Goal: Information Seeking & Learning: Learn about a topic

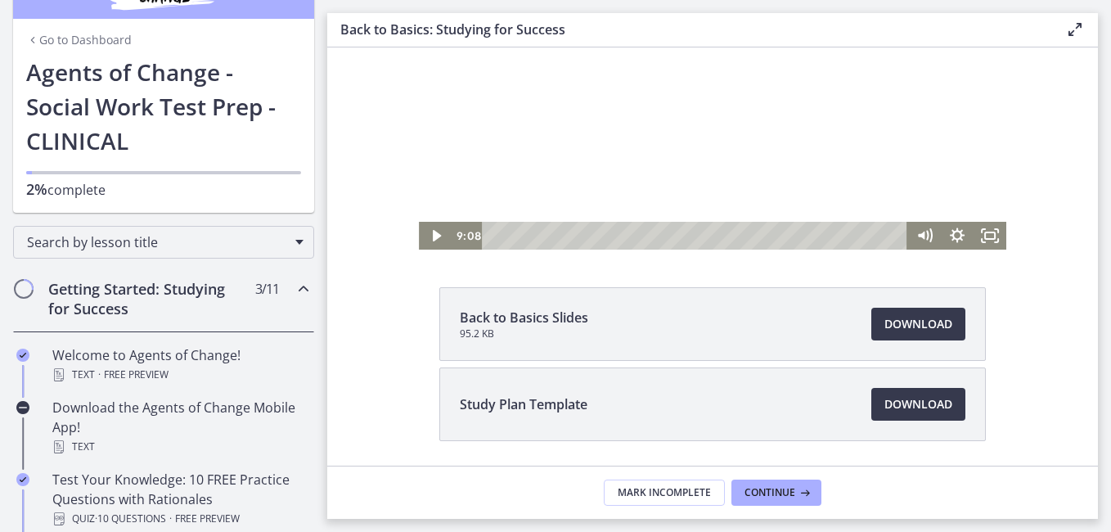
scroll to position [182, 0]
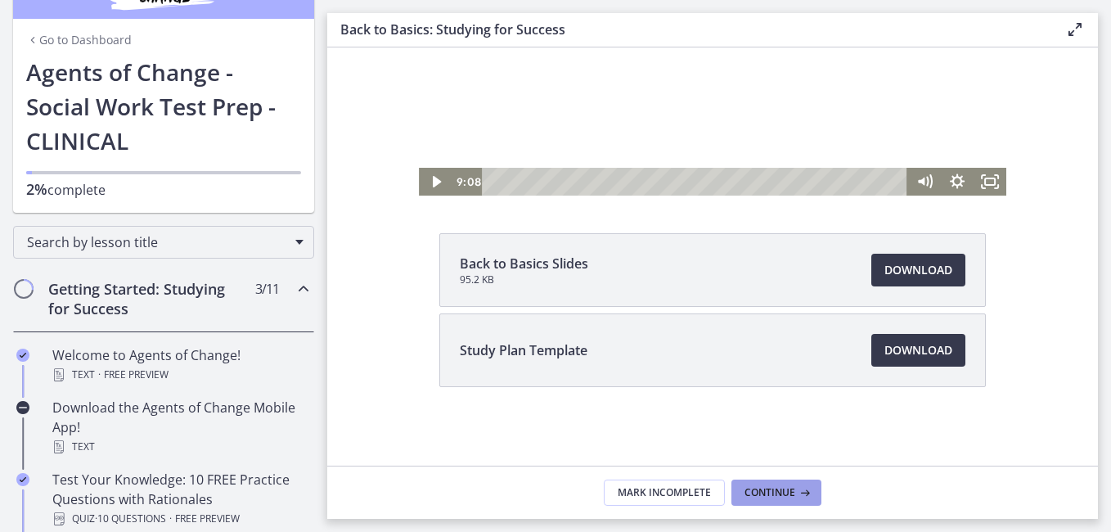
click at [797, 495] on icon at bounding box center [803, 492] width 16 height 13
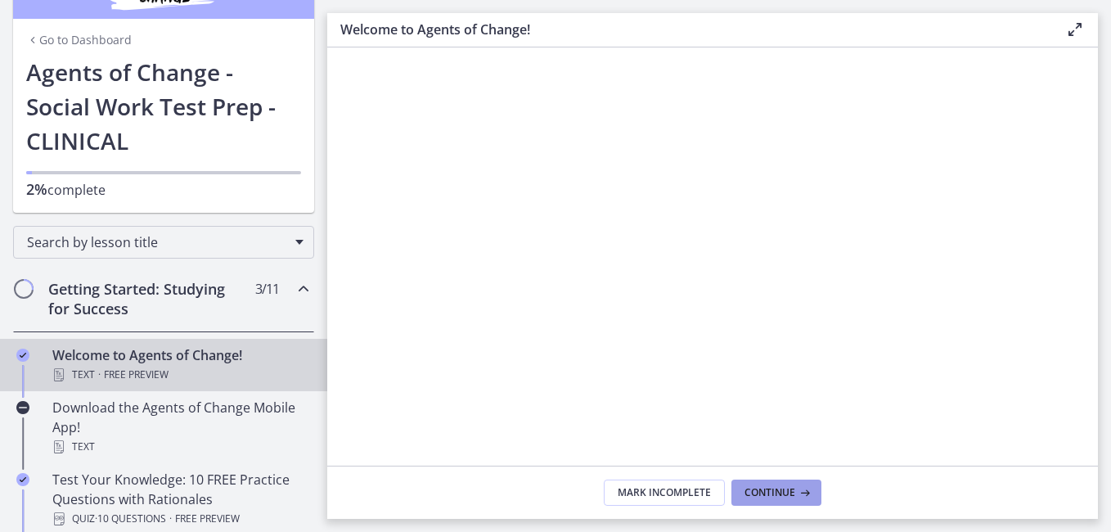
click at [797, 495] on icon at bounding box center [803, 492] width 16 height 13
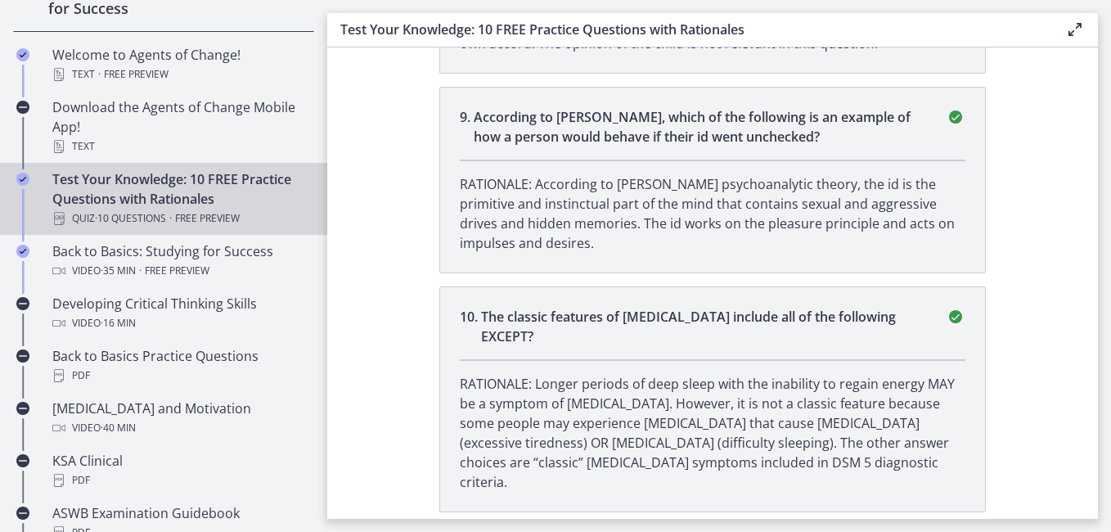
scroll to position [353, 0]
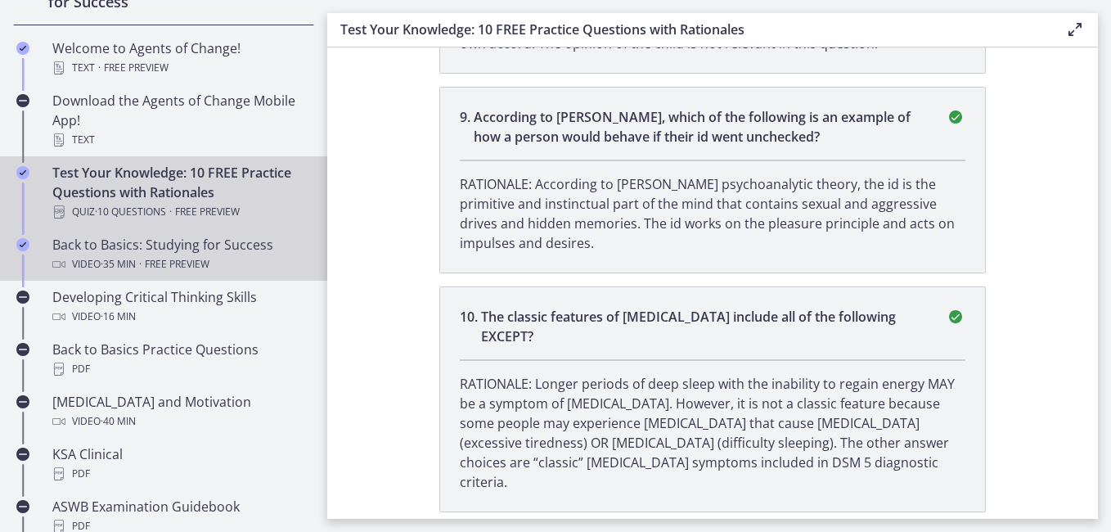
click at [107, 248] on div "Back to Basics: Studying for Success Video · 35 min · Free preview" at bounding box center [179, 254] width 255 height 39
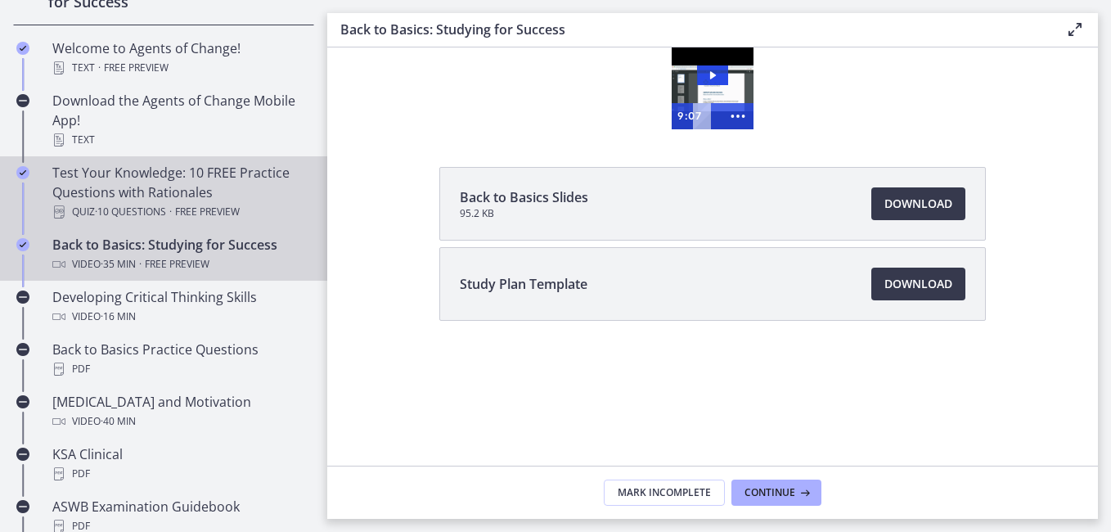
click at [182, 208] on span "Free preview" at bounding box center [207, 212] width 65 height 20
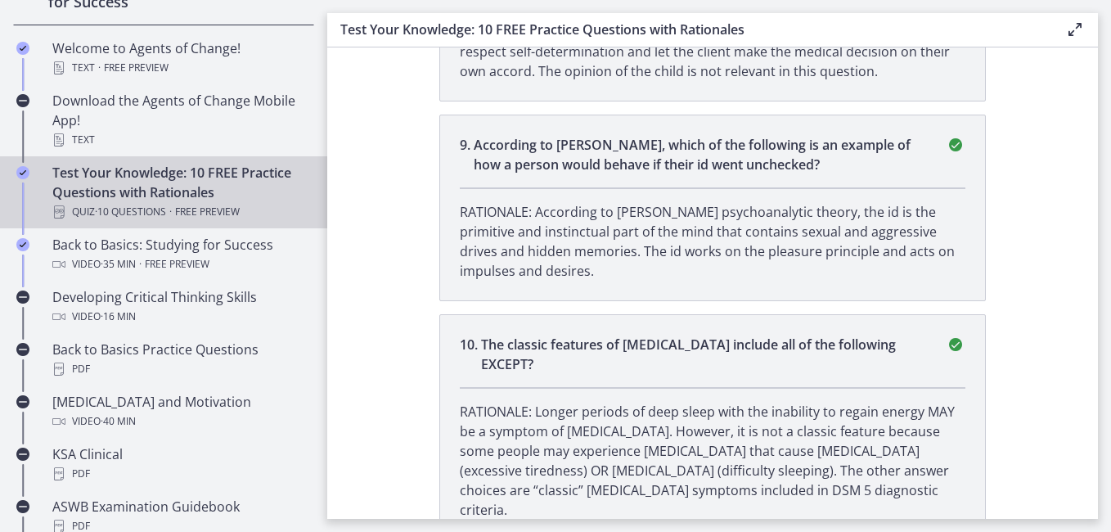
scroll to position [2441, 0]
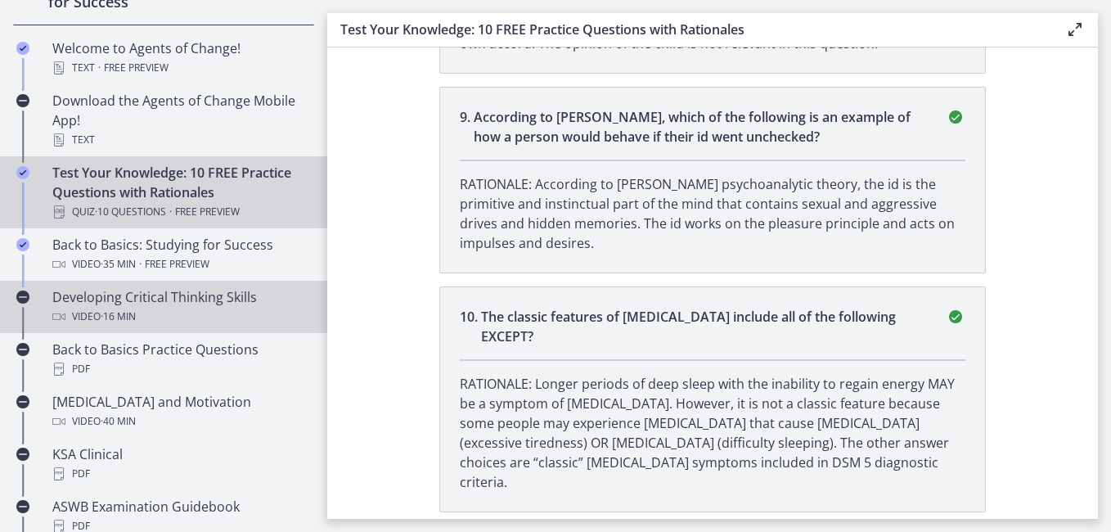
drag, startPoint x: 163, startPoint y: 290, endPoint x: 126, endPoint y: 304, distance: 39.3
click at [126, 304] on div "Developing Critical Thinking Skills Video · 16 min" at bounding box center [179, 306] width 255 height 39
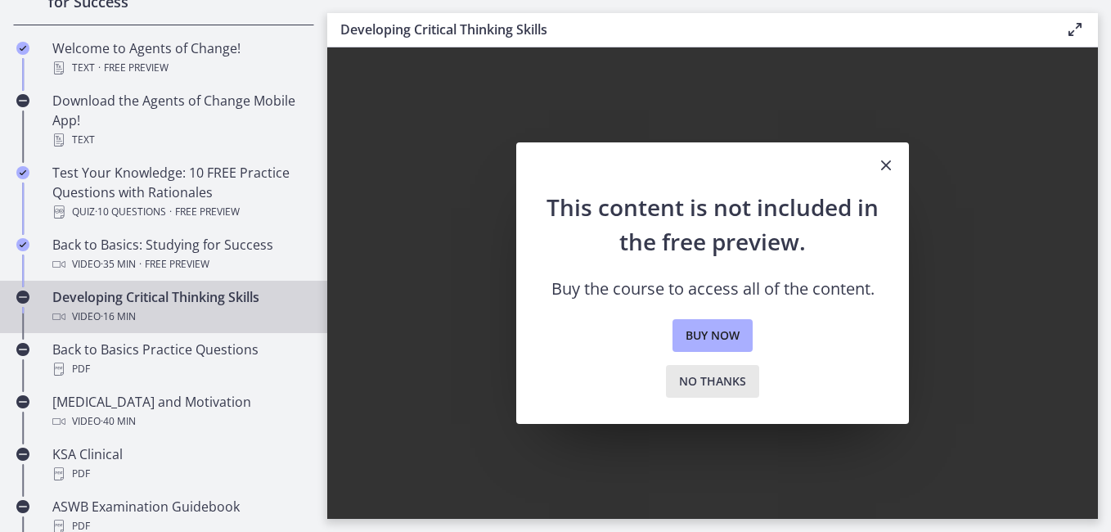
click at [749, 380] on button "No thanks" at bounding box center [712, 381] width 93 height 33
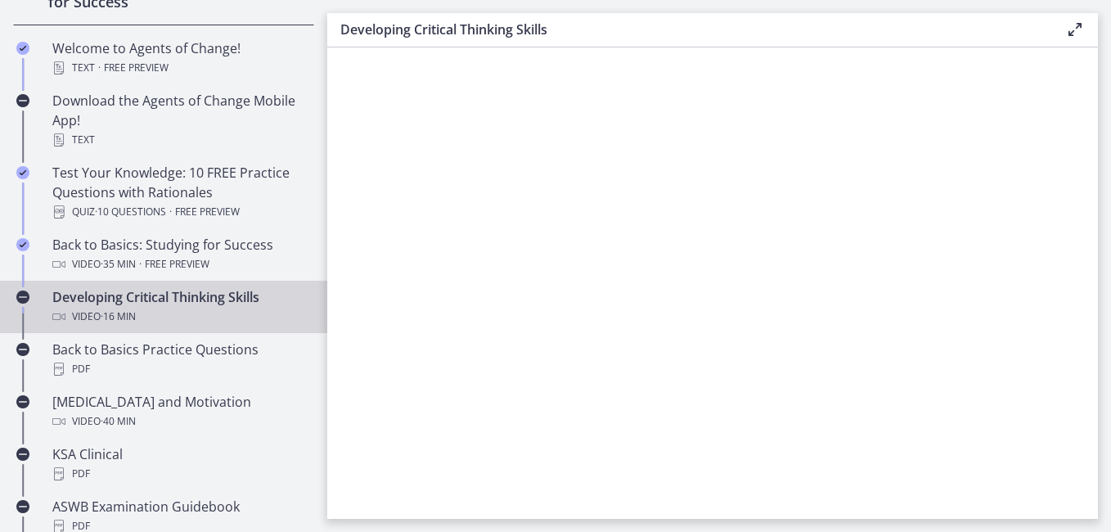
click at [757, 210] on section at bounding box center [712, 282] width 770 height 471
click at [1076, 34] on icon at bounding box center [1075, 30] width 20 height 20
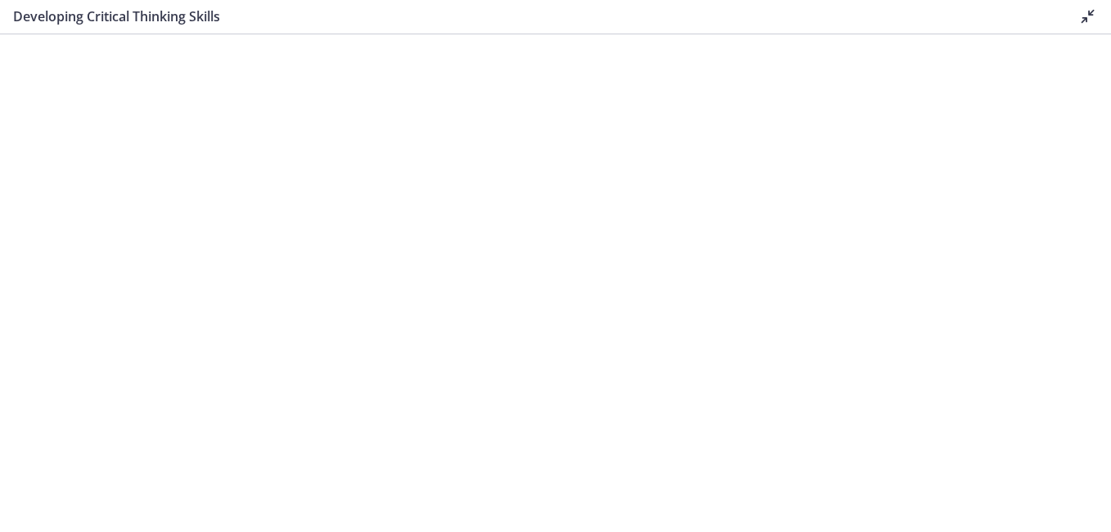
click at [1089, 16] on icon at bounding box center [1088, 17] width 20 height 20
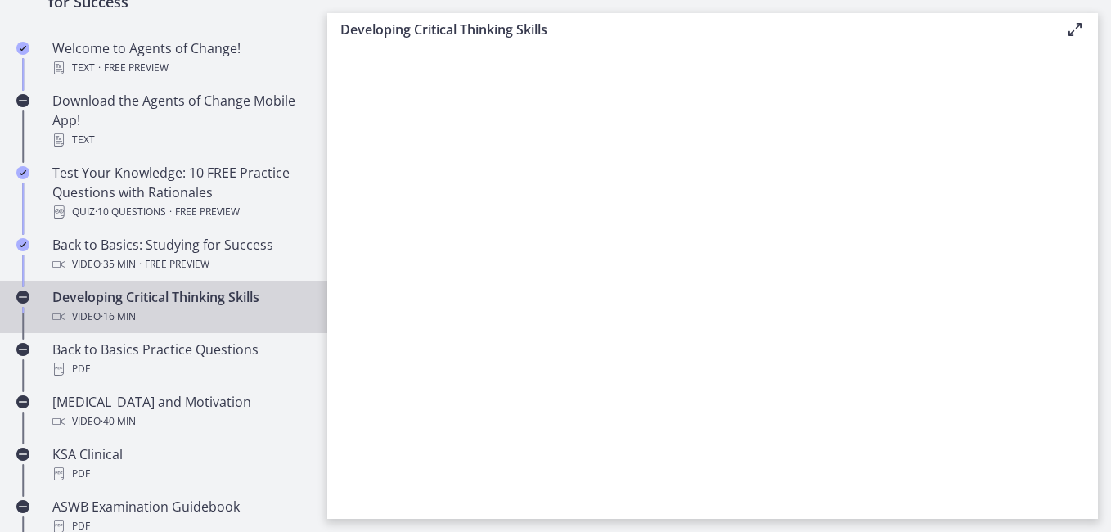
click at [1077, 34] on icon at bounding box center [1075, 30] width 20 height 20
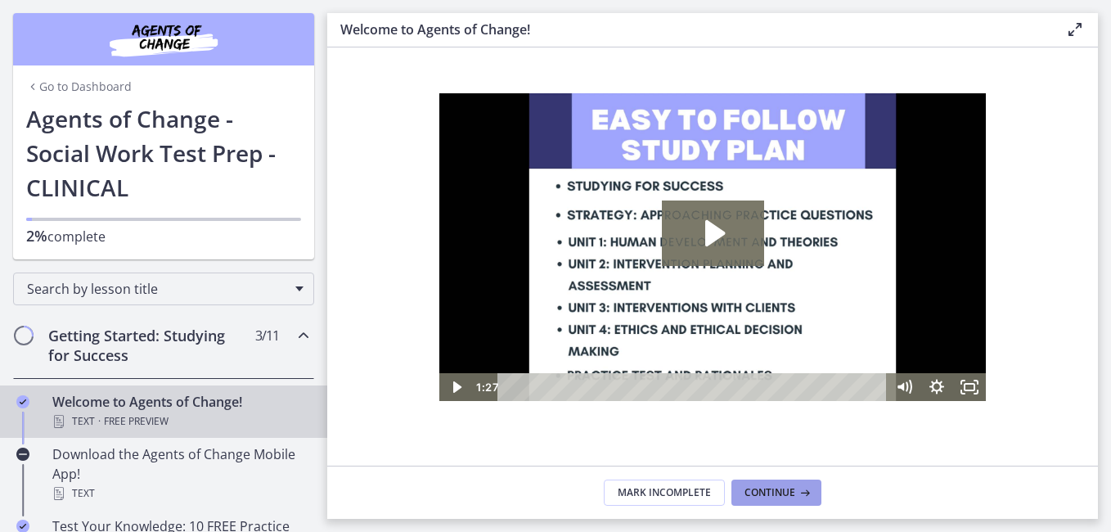
click at [769, 489] on span "Continue" at bounding box center [769, 492] width 51 height 13
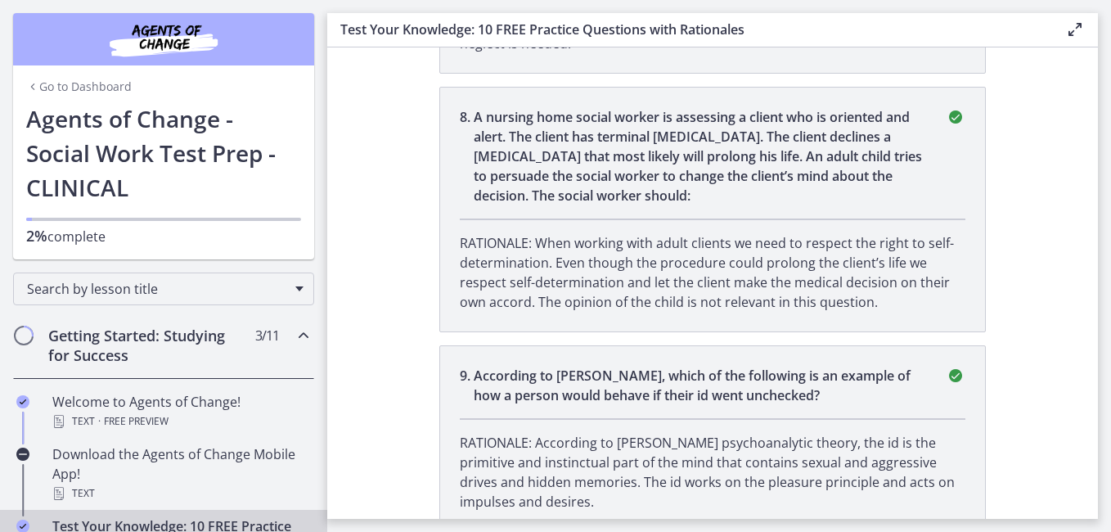
scroll to position [2441, 0]
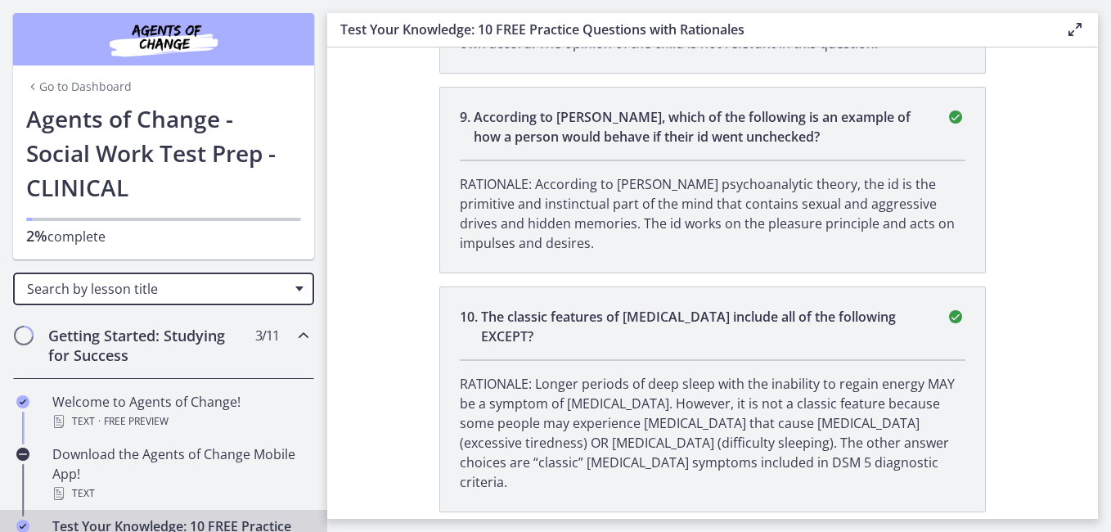
click at [285, 285] on div "Search by lesson title" at bounding box center [163, 288] width 301 height 33
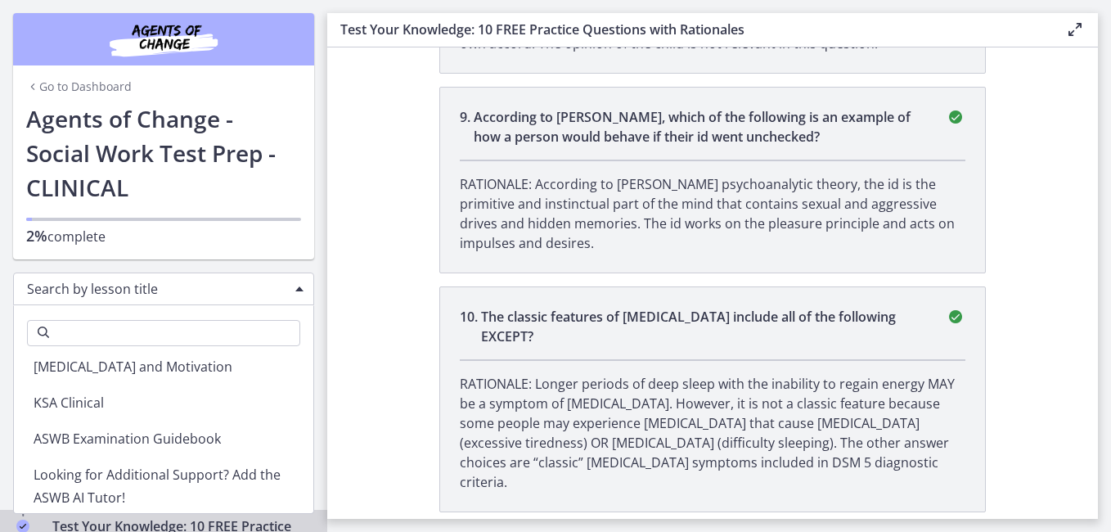
scroll to position [218, 0]
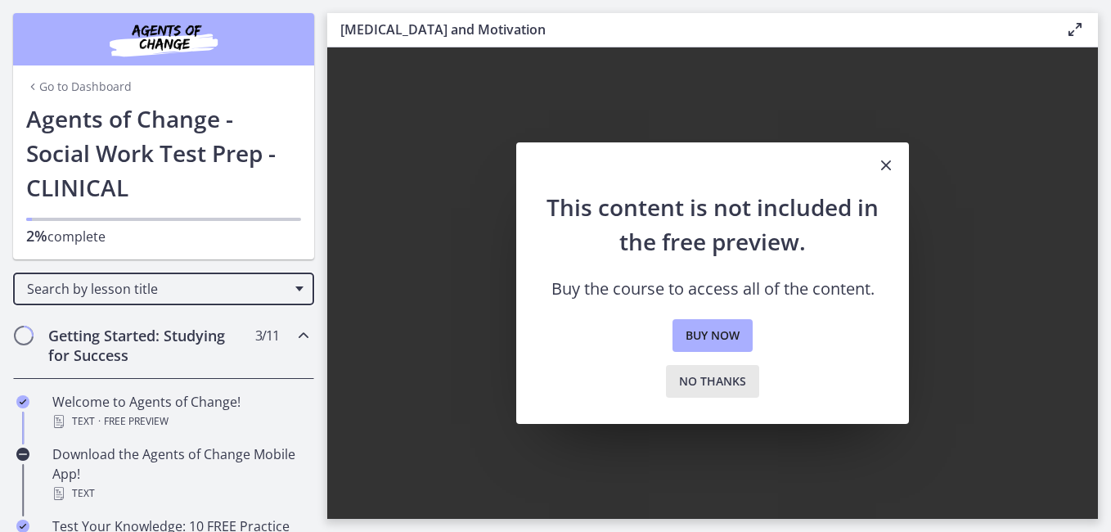
click at [689, 384] on span "No thanks" at bounding box center [712, 381] width 67 height 20
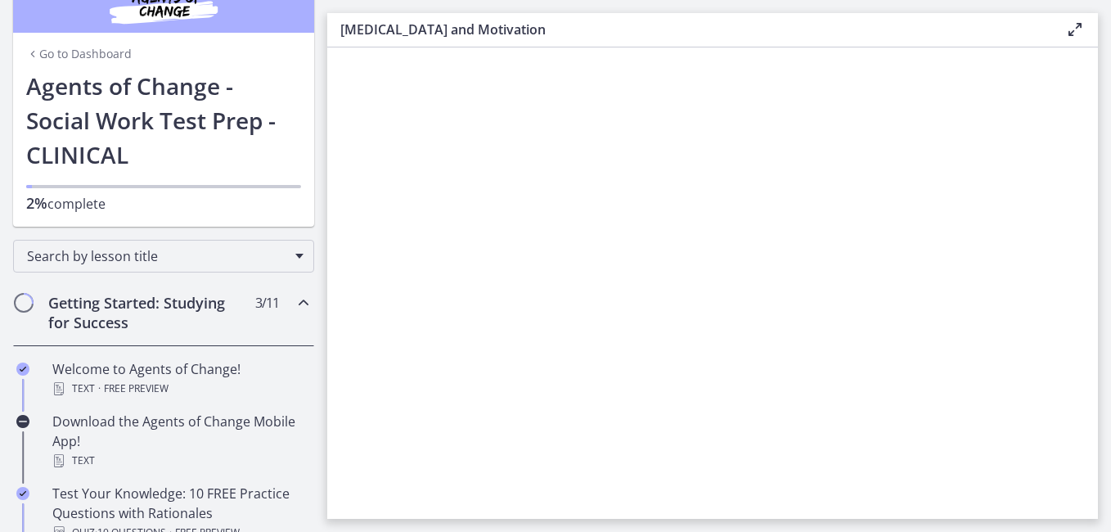
scroll to position [65, 0]
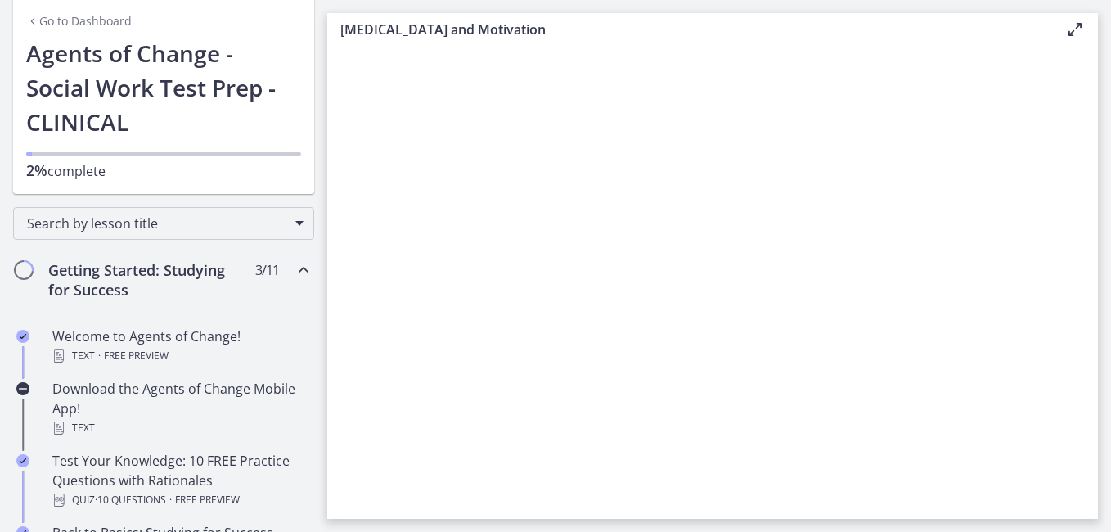
click at [294, 269] on icon "Chapters" at bounding box center [304, 270] width 20 height 20
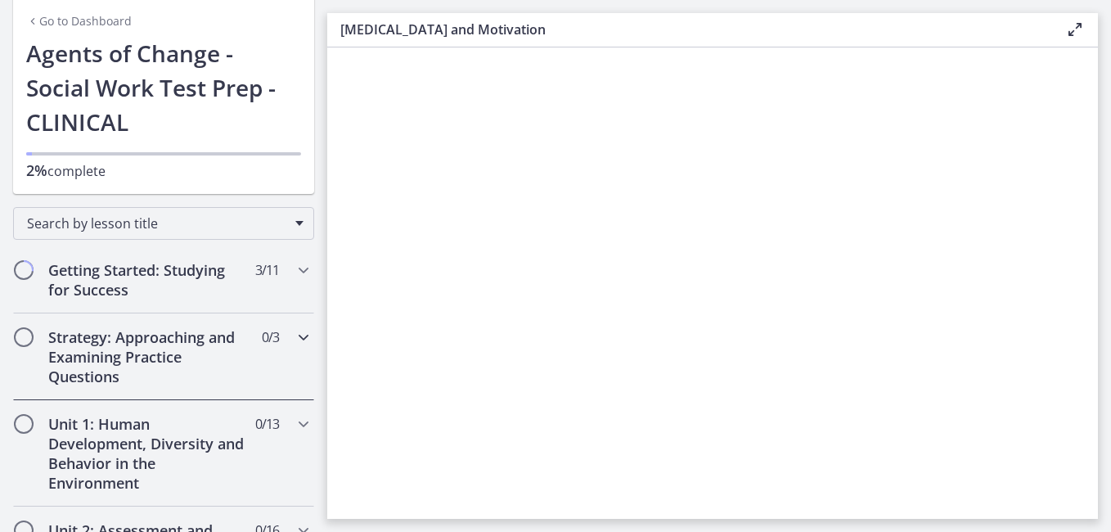
click at [100, 364] on h2 "Strategy: Approaching and Examining Practice Questions" at bounding box center [148, 356] width 200 height 59
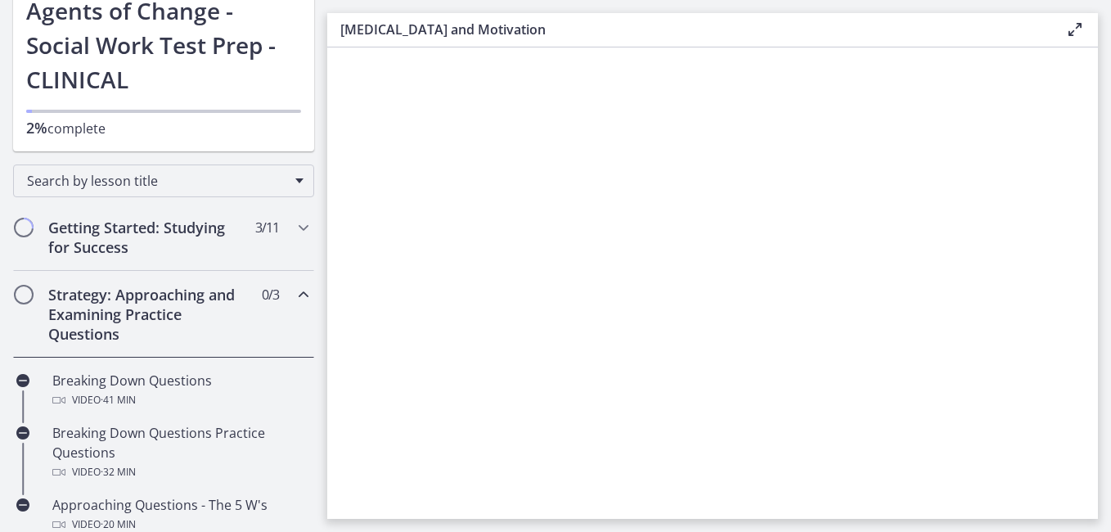
scroll to position [113, 0]
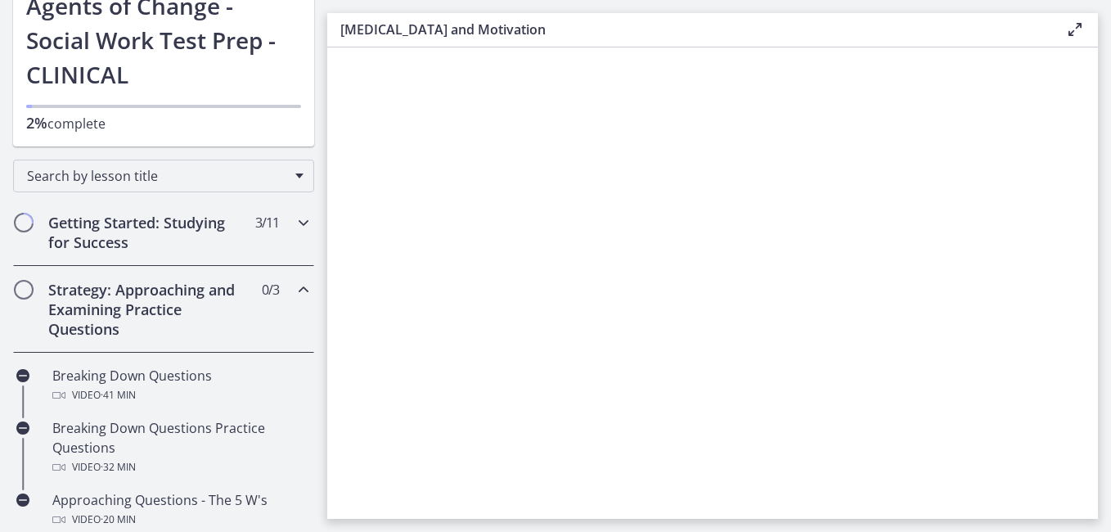
click at [138, 220] on h2 "Getting Started: Studying for Success" at bounding box center [148, 232] width 200 height 39
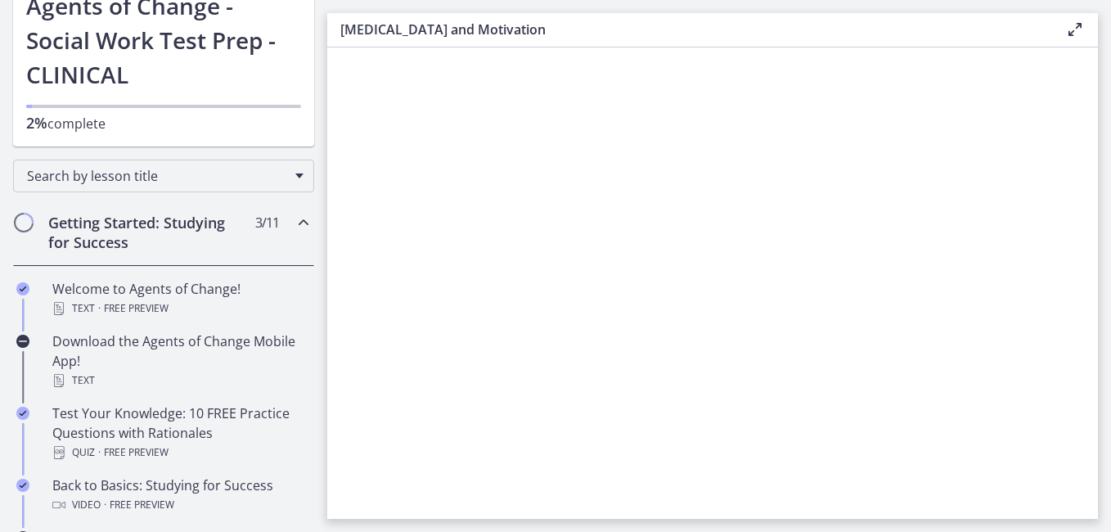
click at [138, 220] on h2 "Getting Started: Studying for Success" at bounding box center [148, 232] width 200 height 39
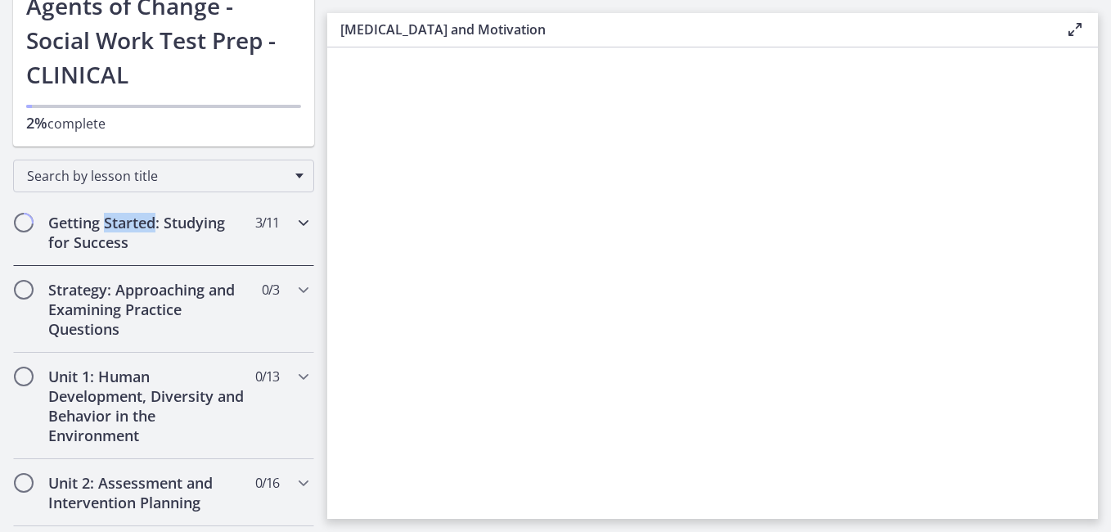
click at [138, 220] on h2 "Getting Started: Studying for Success" at bounding box center [148, 232] width 200 height 39
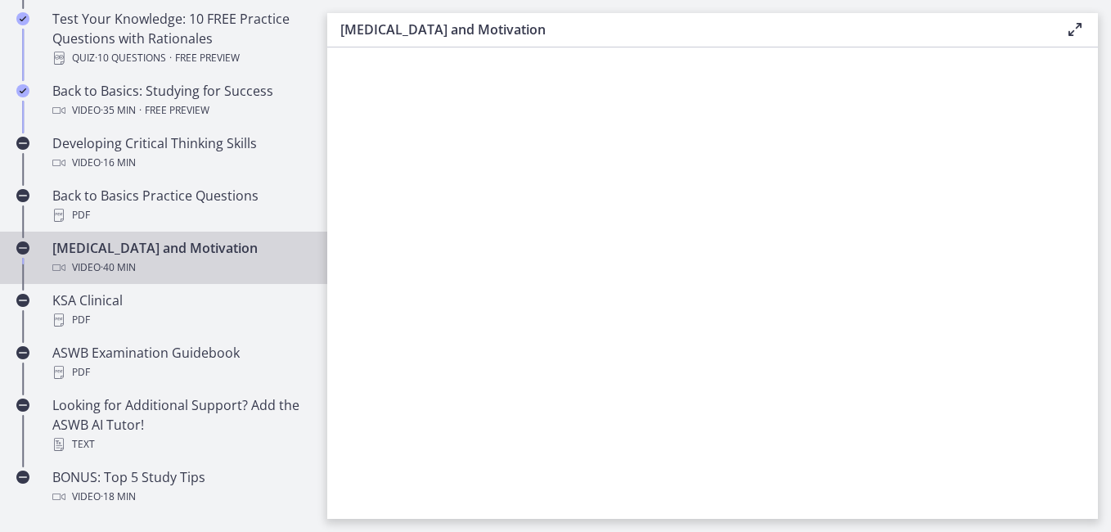
scroll to position [520, 0]
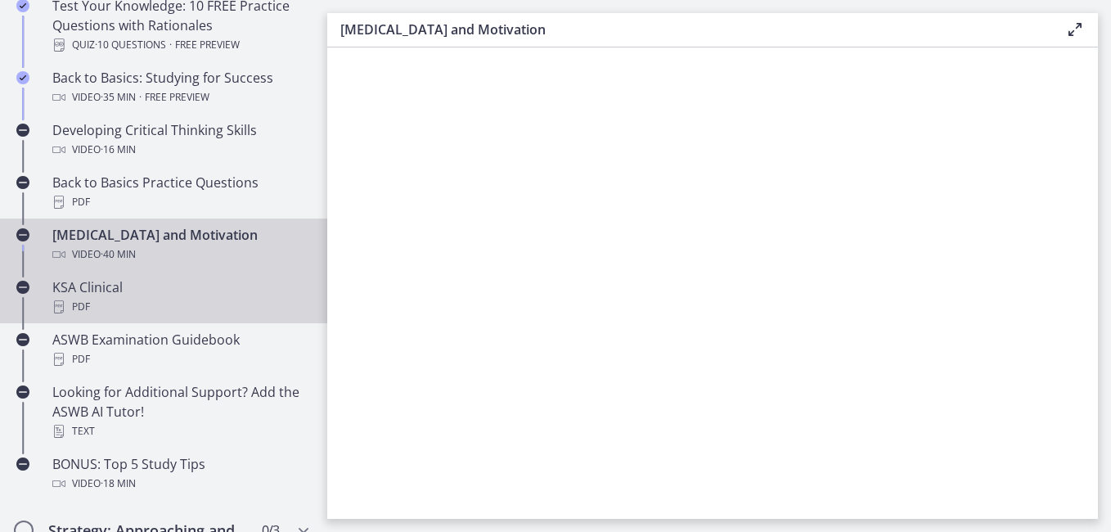
click at [108, 296] on div "KSA Clinical PDF" at bounding box center [179, 296] width 255 height 39
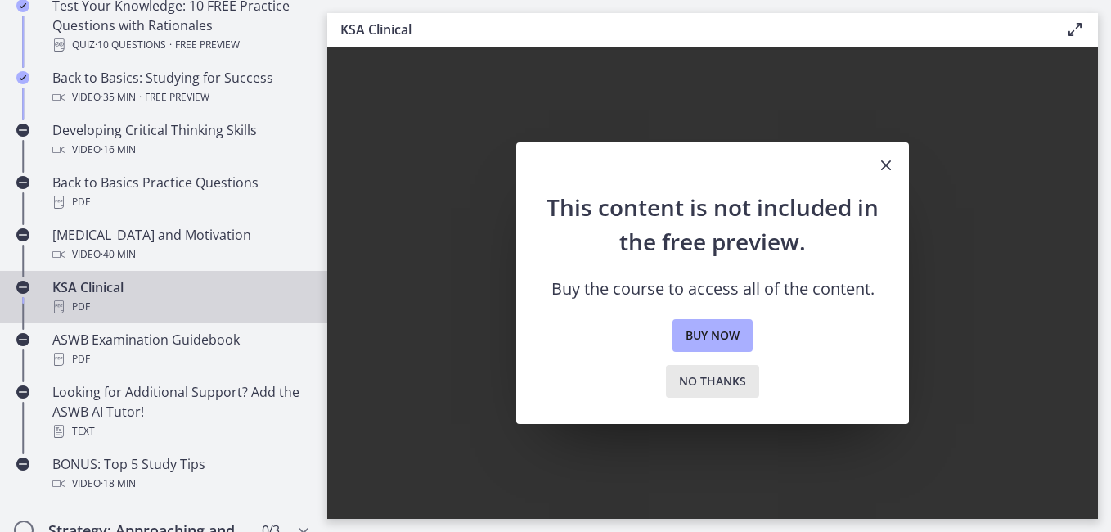
click at [712, 385] on span "No thanks" at bounding box center [712, 381] width 67 height 20
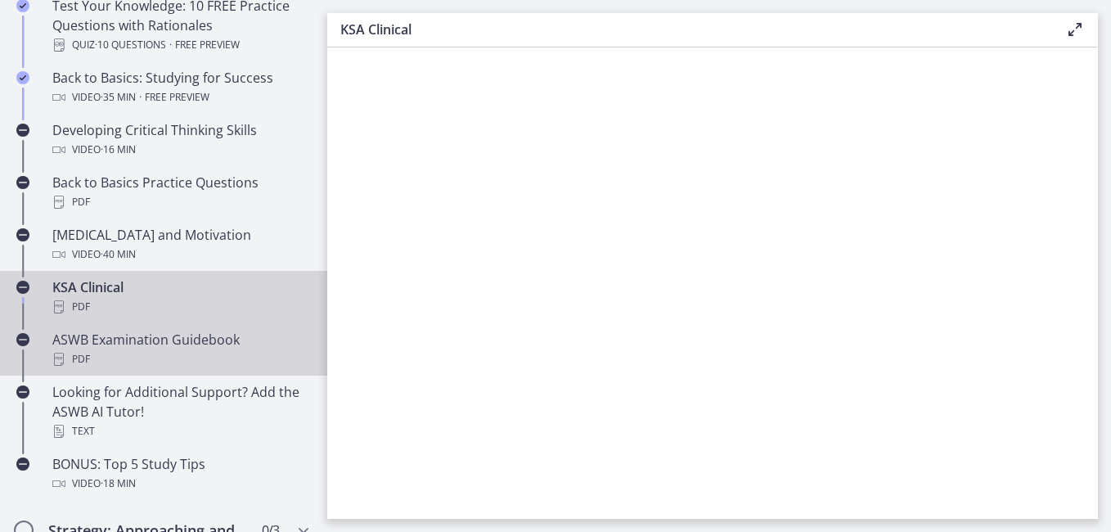
click at [105, 349] on div "PDF" at bounding box center [179, 359] width 255 height 20
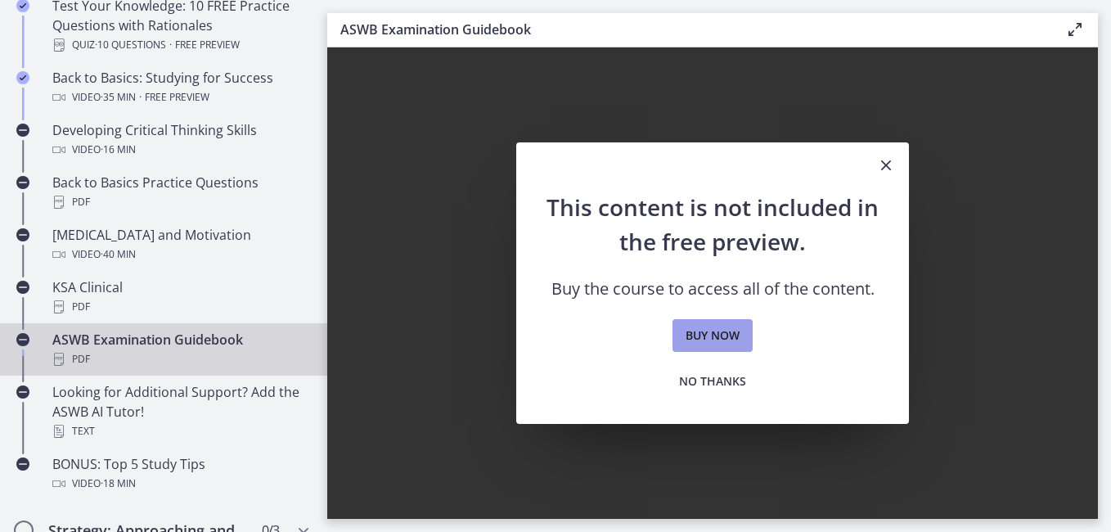
click at [739, 329] on span "Buy now" at bounding box center [712, 336] width 54 height 20
